Goal: Task Accomplishment & Management: Use online tool/utility

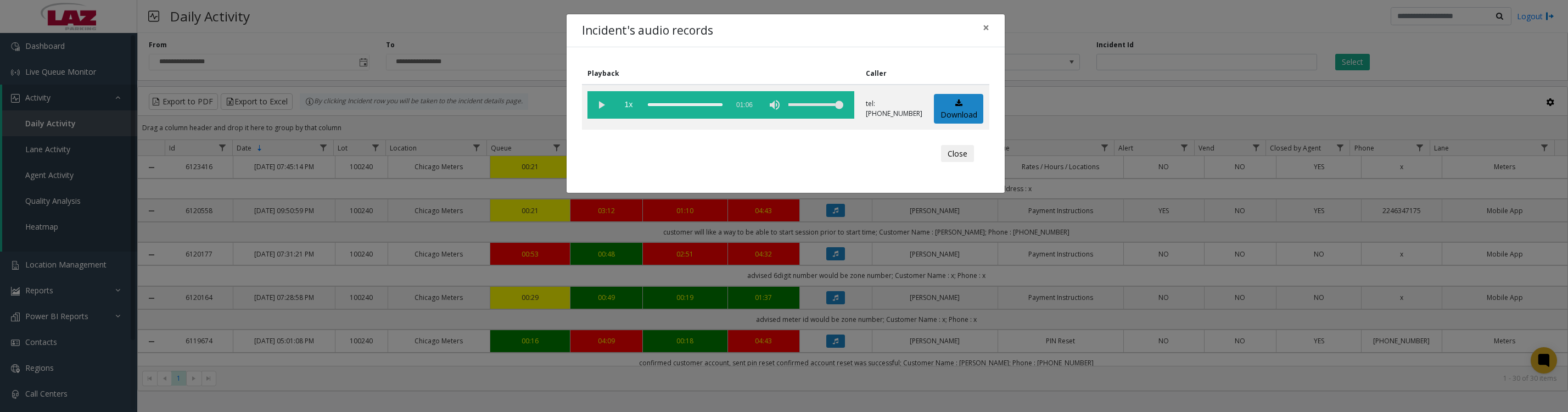
click at [598, 108] on vg-play-pause at bounding box center [601, 105] width 27 height 27
click at [607, 98] on vg-play-pause at bounding box center [601, 105] width 27 height 27
click at [1548, 4] on div "Incident's audio records × Playback Caller 1x 01:06 tel:60012290027736785457 Do…" at bounding box center [784, 206] width 1568 height 412
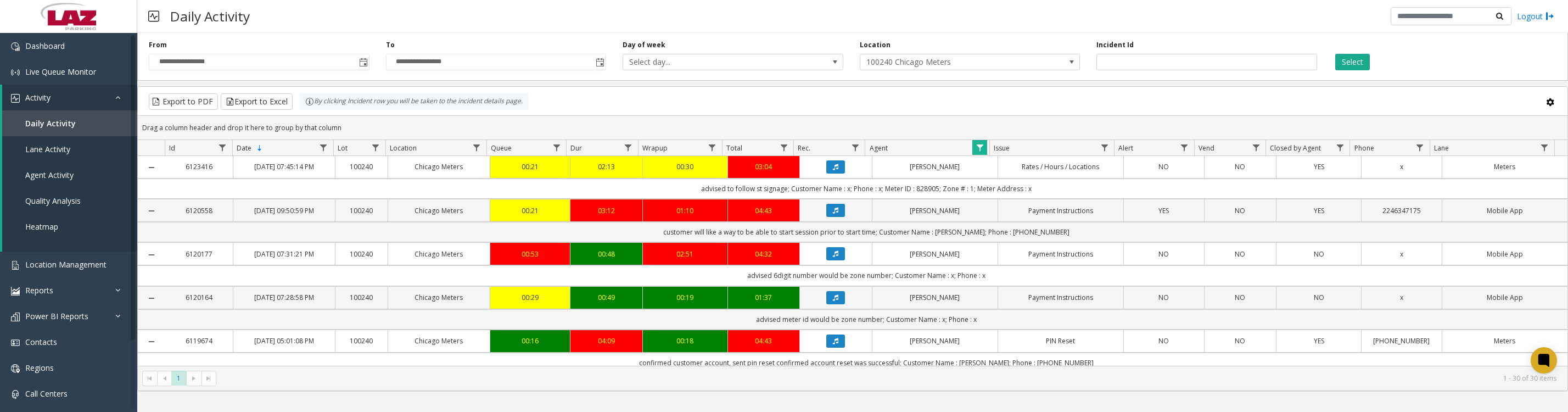
click at [834, 260] on button "Data table" at bounding box center [835, 253] width 19 height 14
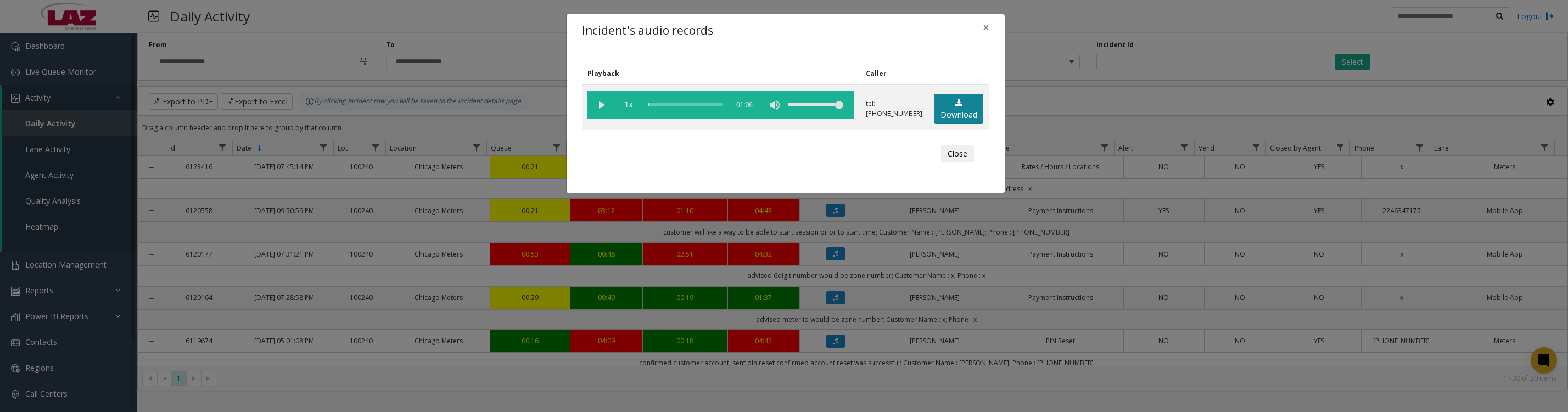
click at [965, 124] on link "Download" at bounding box center [958, 108] width 50 height 30
click at [600, 108] on vg-play-pause at bounding box center [601, 105] width 27 height 27
click at [959, 158] on button "Close" at bounding box center [957, 153] width 33 height 17
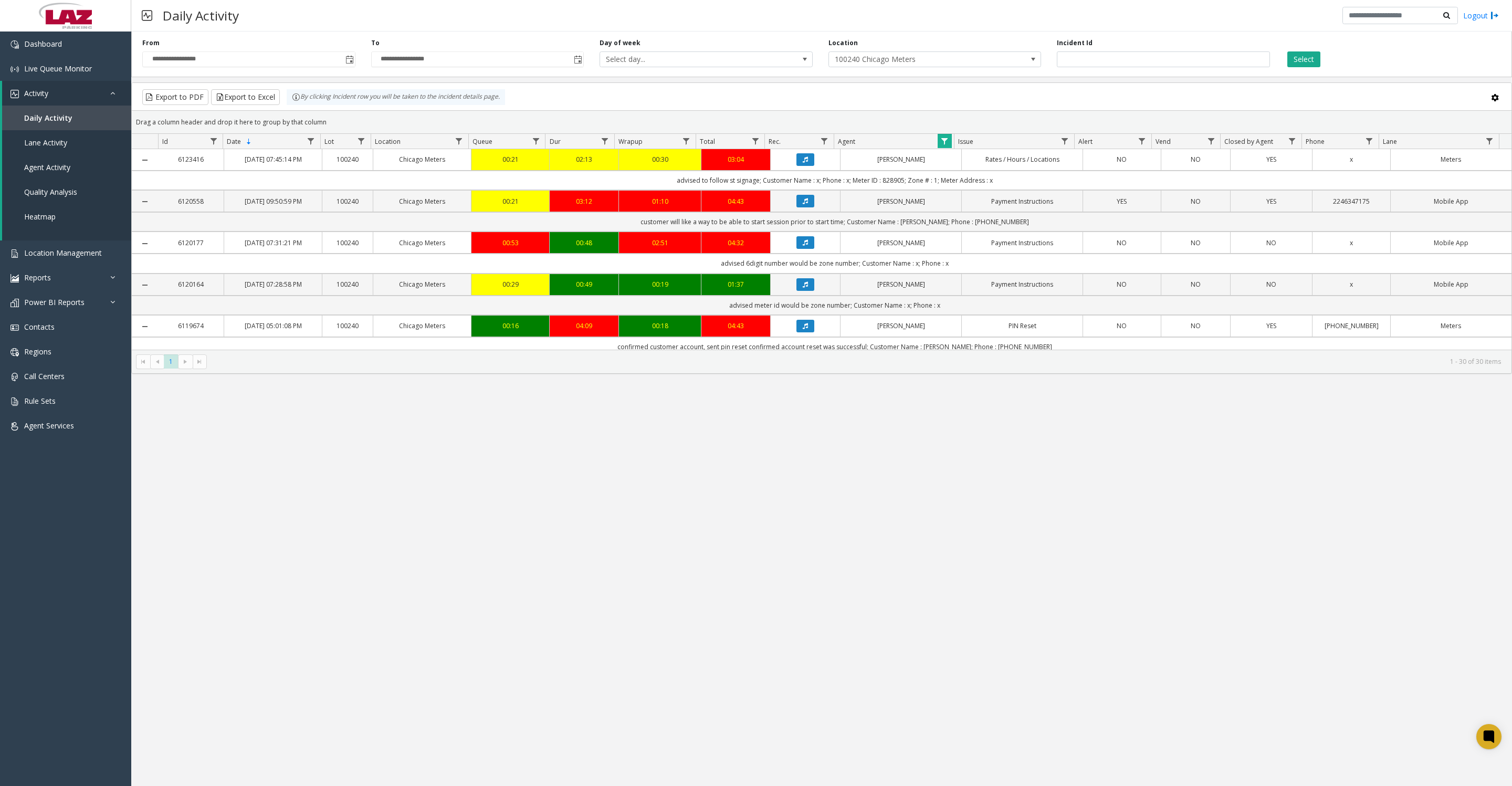
click at [931, 149] on th "Agent" at bounding box center [893, 142] width 120 height 16
click at [941, 145] on span "Data table" at bounding box center [945, 142] width 9 height 9
click at [969, 294] on button "Clear" at bounding box center [967, 289] width 43 height 23
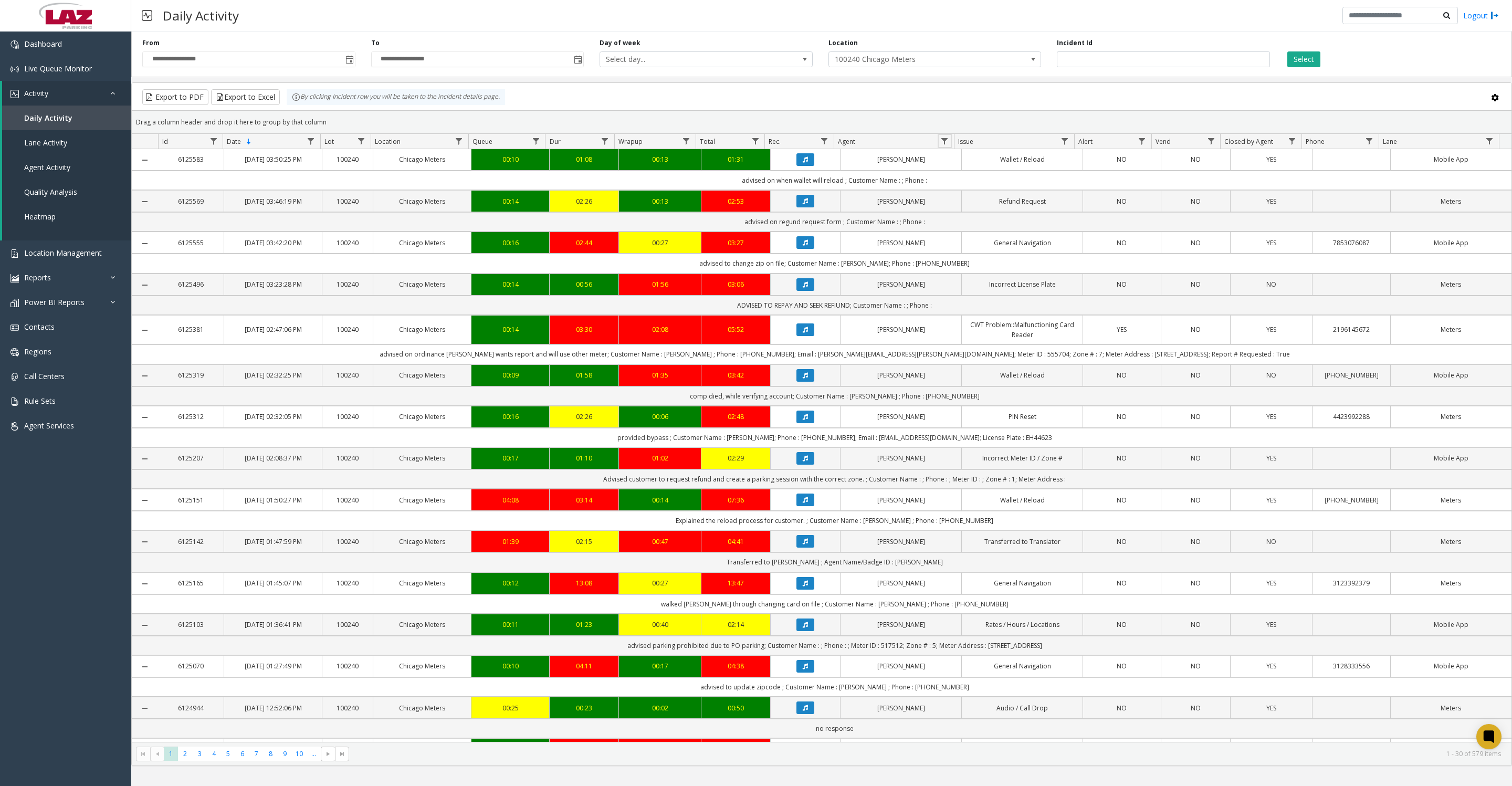
click at [343, 59] on span "Toggle popup" at bounding box center [348, 59] width 11 height 16
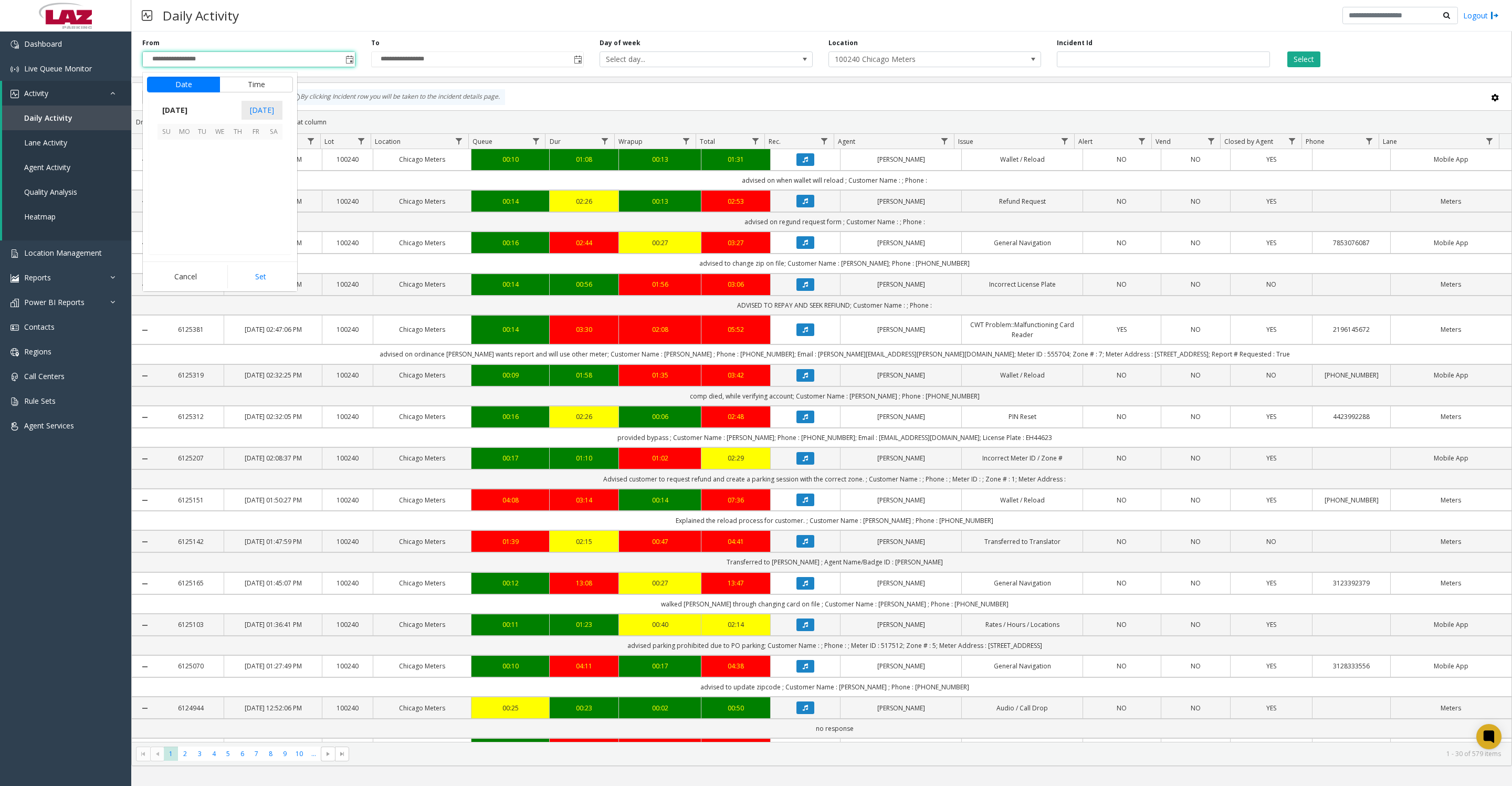
scroll to position [188323, 0]
click at [205, 175] on span "9" at bounding box center [202, 166] width 18 height 18
click at [171, 174] on span "8" at bounding box center [173, 171] width 4 height 10
click at [264, 268] on button "Set" at bounding box center [260, 276] width 67 height 23
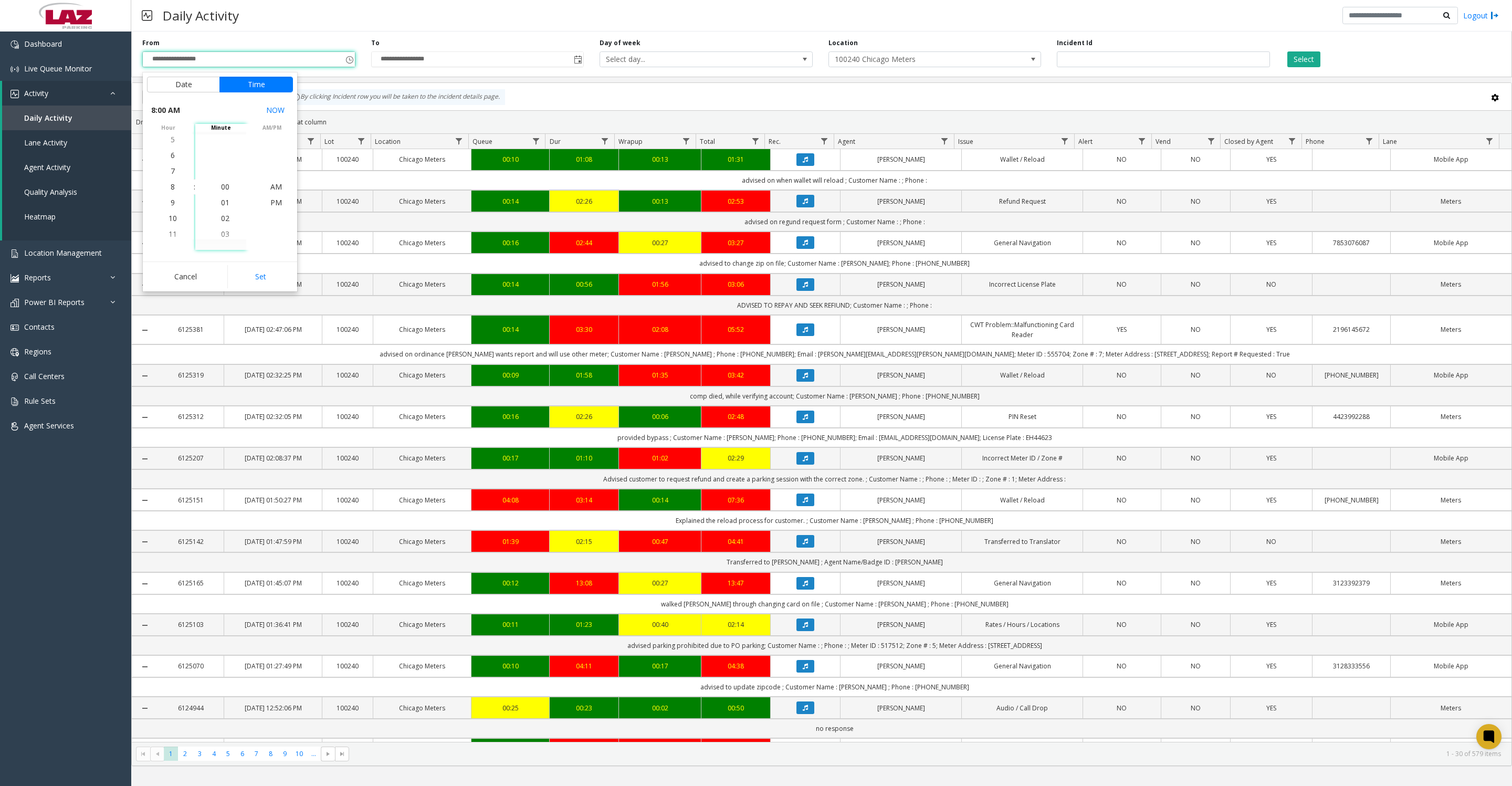
type input "**********"
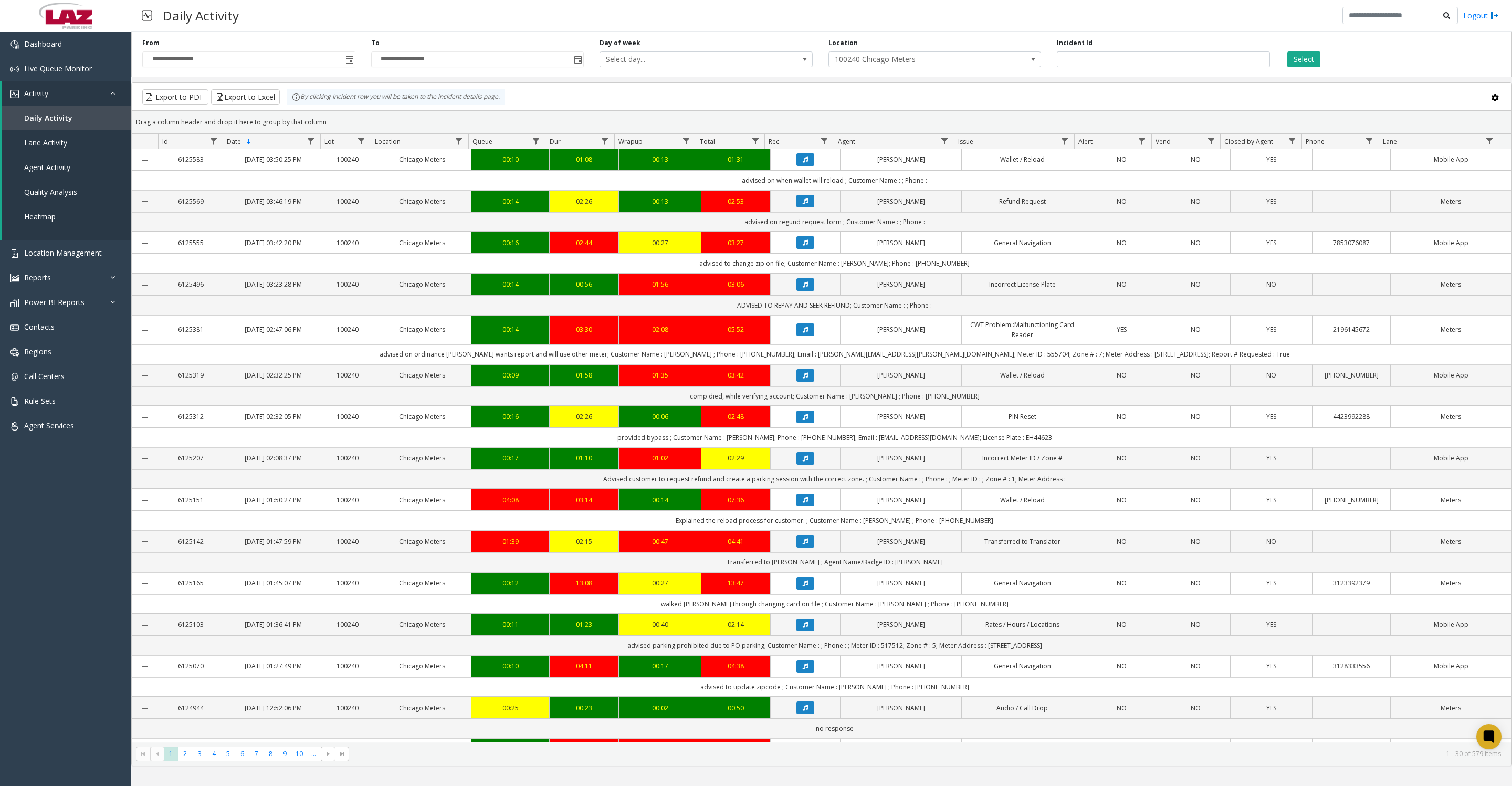
click at [1311, 52] on button "Select" at bounding box center [1304, 60] width 33 height 16
click at [1309, 55] on button "Select" at bounding box center [1304, 60] width 33 height 16
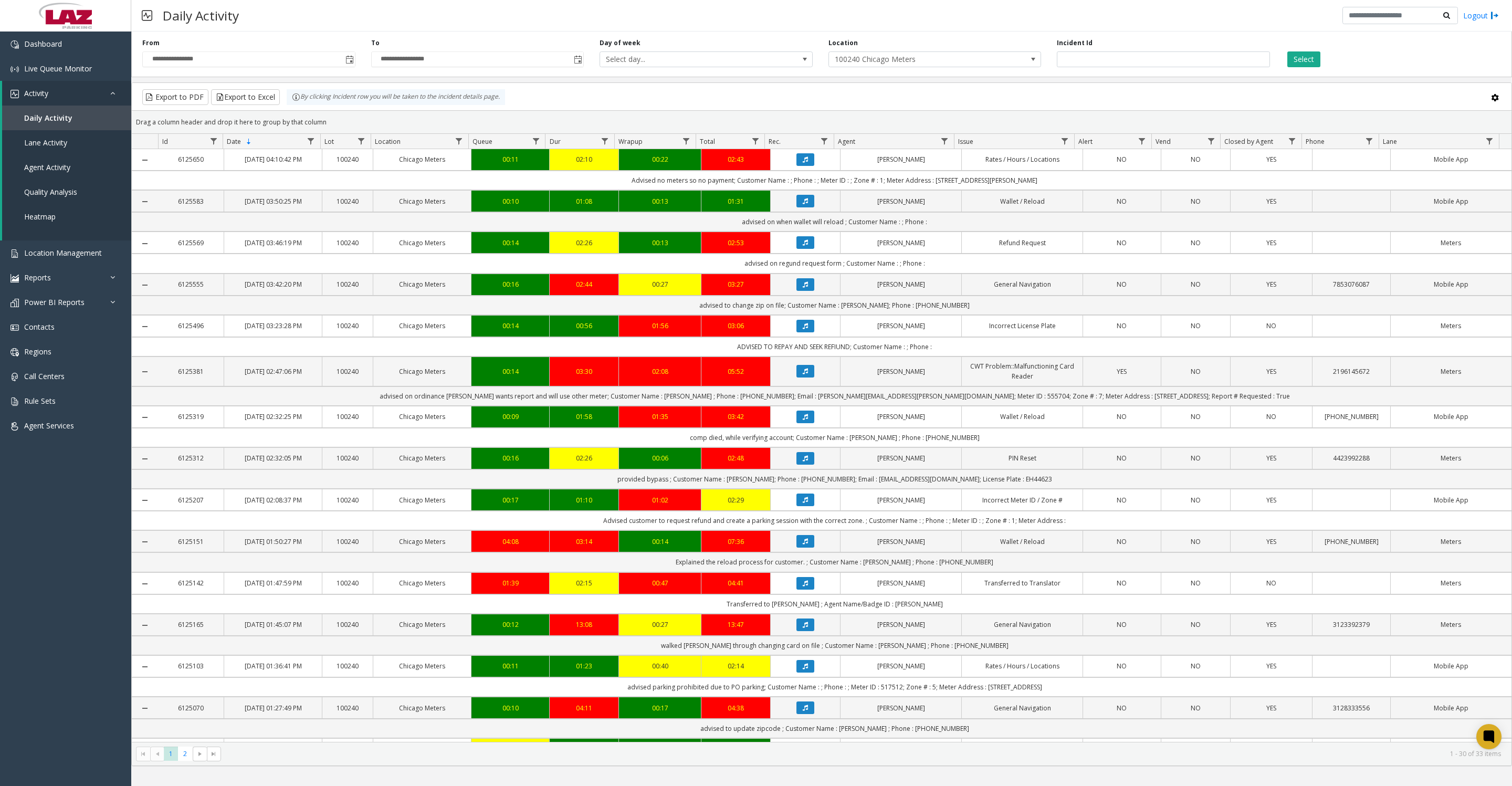
click at [1305, 57] on button "Select" at bounding box center [1304, 60] width 33 height 16
click at [254, 101] on button "Export to Excel" at bounding box center [245, 97] width 69 height 16
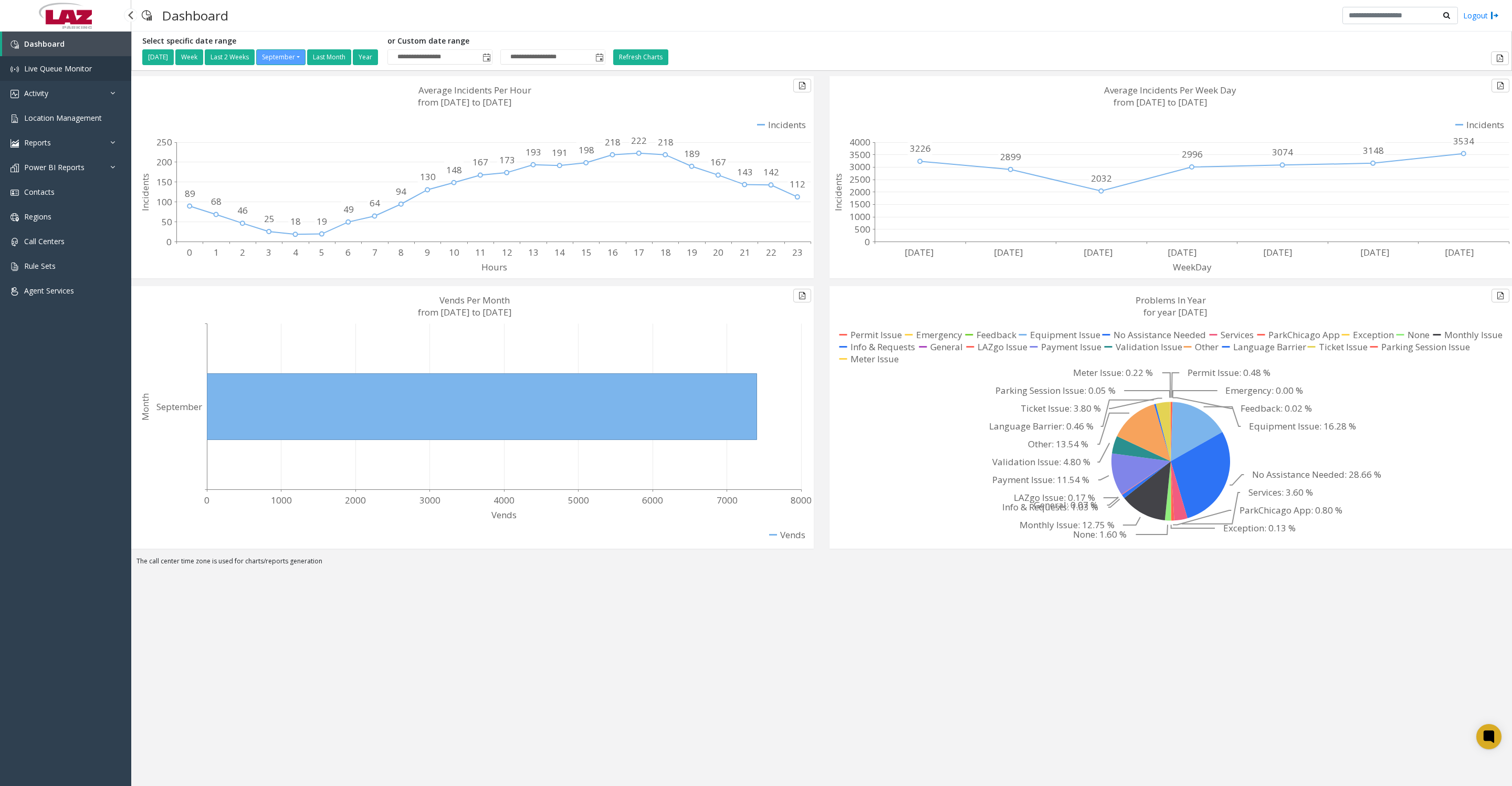
click at [73, 68] on span "Live Queue Monitor" at bounding box center [58, 69] width 67 height 10
